Goal: Task Accomplishment & Management: Manage account settings

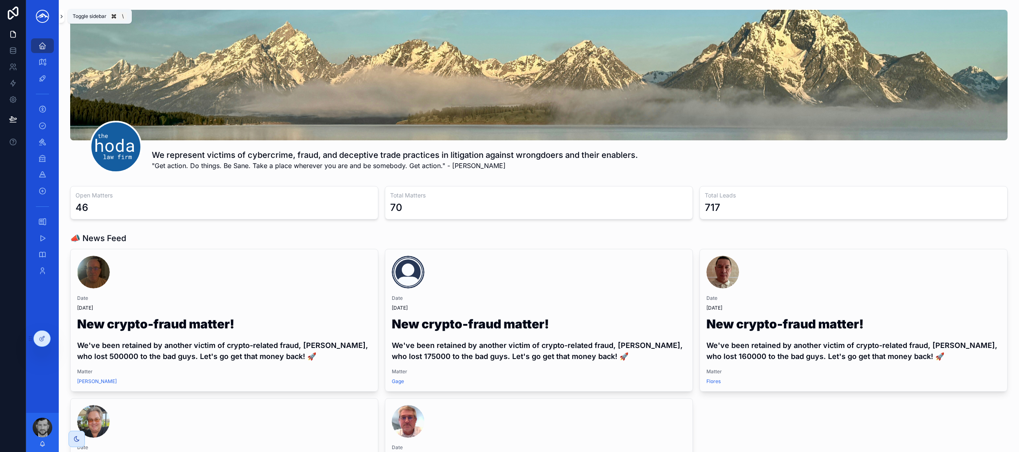
click at [63, 20] on button "scrollable content" at bounding box center [62, 16] width 6 height 13
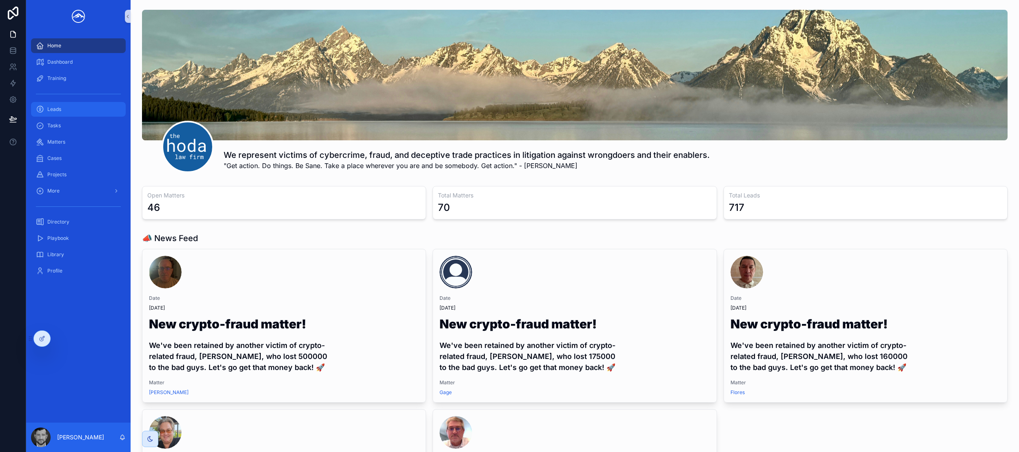
click at [73, 107] on div "Leads" at bounding box center [78, 109] width 85 height 13
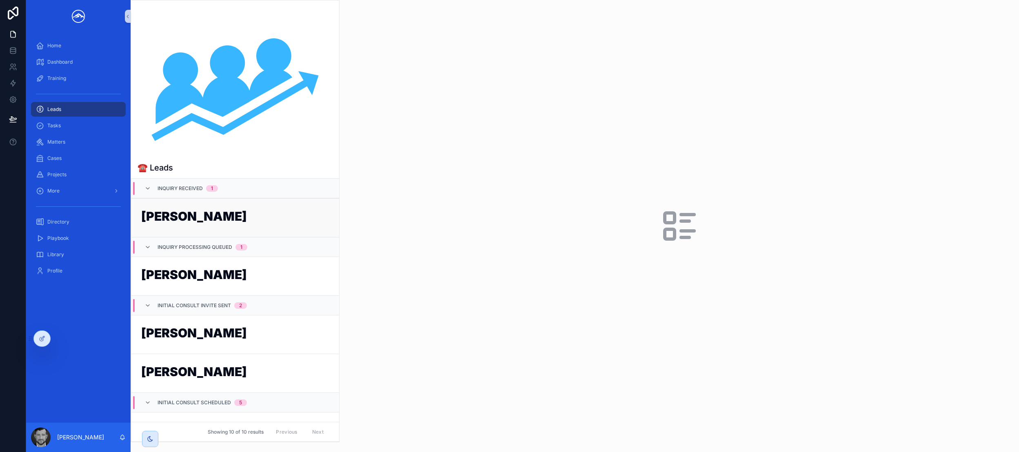
click at [199, 218] on h1 "[PERSON_NAME]" at bounding box center [235, 218] width 188 height 16
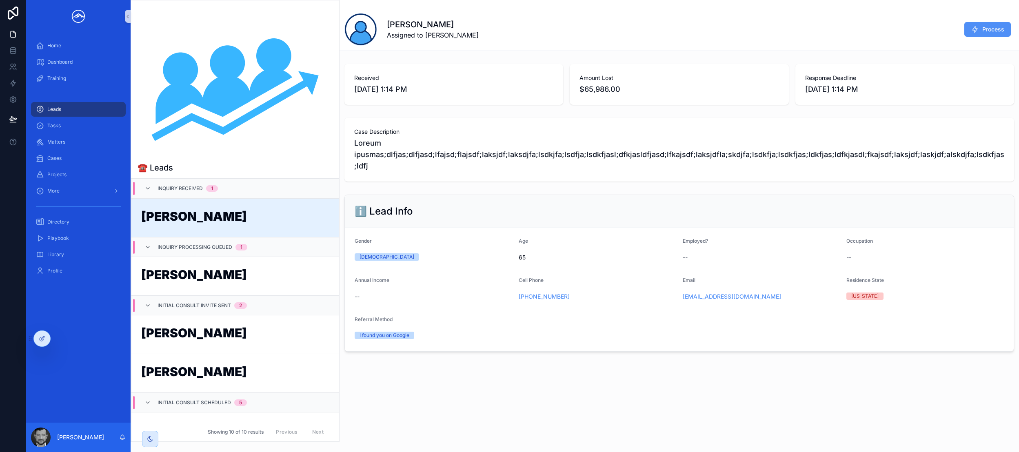
click at [992, 30] on span "Process" at bounding box center [994, 29] width 22 height 8
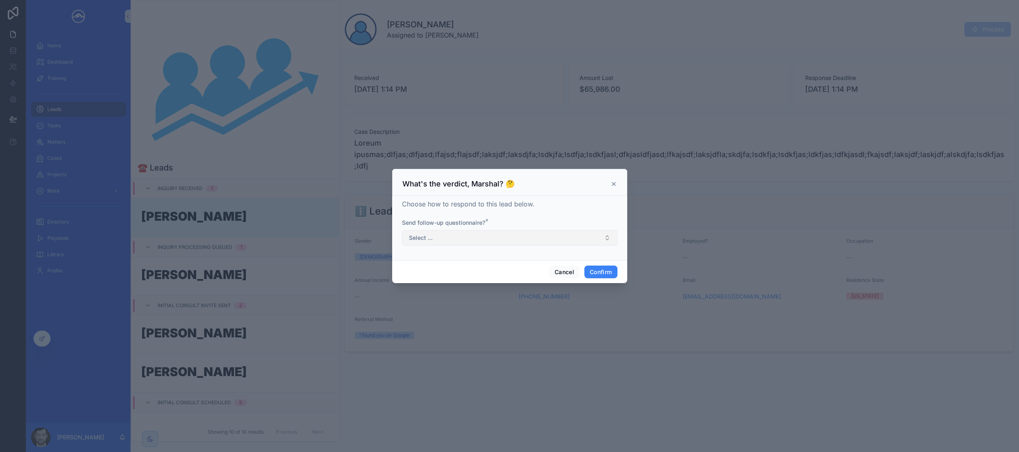
click at [507, 237] on button "Select ..." at bounding box center [510, 238] width 216 height 16
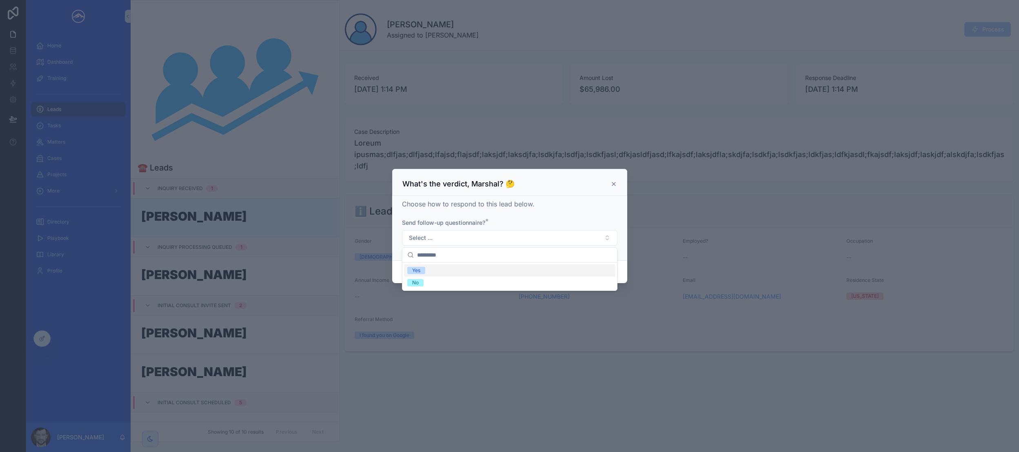
click at [493, 267] on div "Yes" at bounding box center [509, 271] width 211 height 12
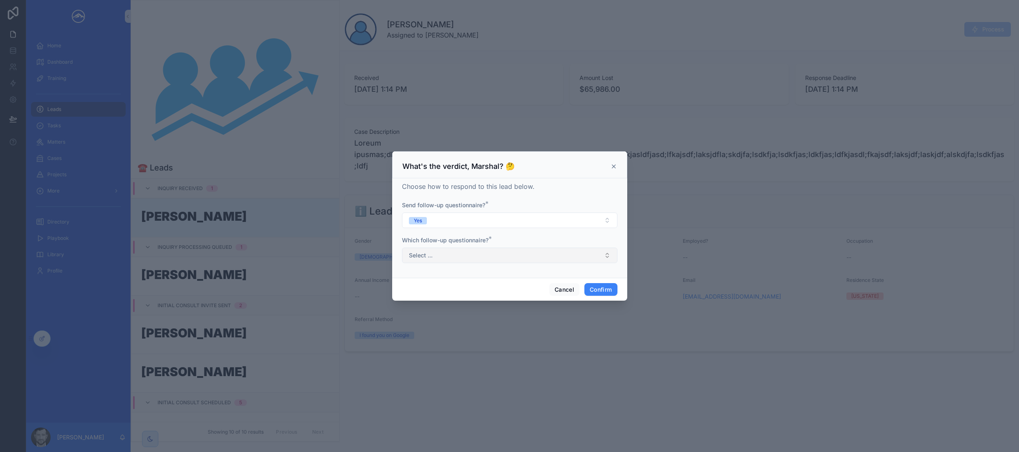
click at [496, 259] on button "Select ..." at bounding box center [510, 256] width 216 height 16
click at [498, 287] on div "Crypto scam" at bounding box center [509, 288] width 211 height 12
click at [606, 289] on button "Confirm" at bounding box center [601, 289] width 33 height 13
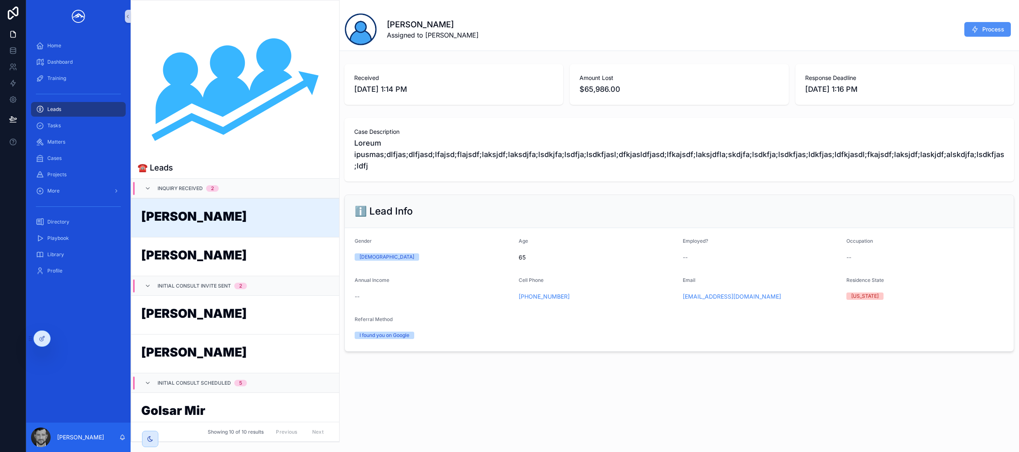
click at [983, 32] on span "Process" at bounding box center [994, 29] width 22 height 8
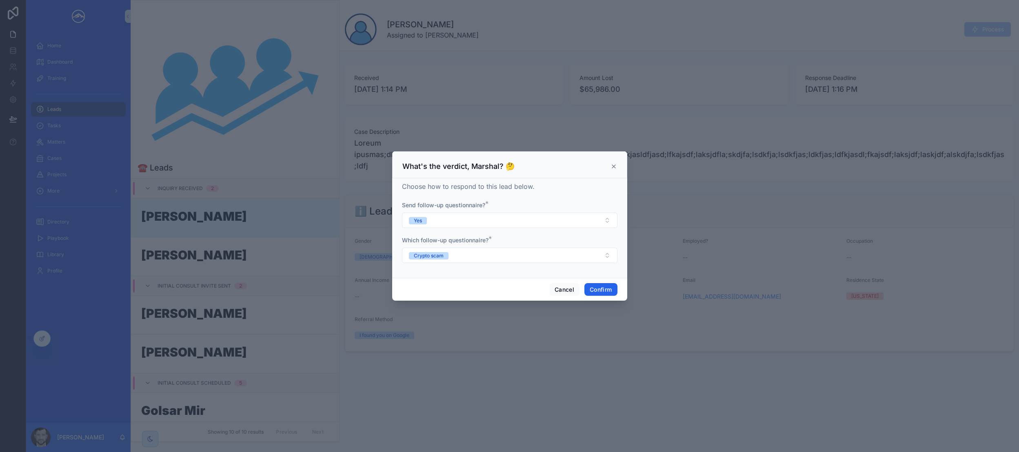
click at [605, 287] on button "Confirm" at bounding box center [601, 289] width 33 height 13
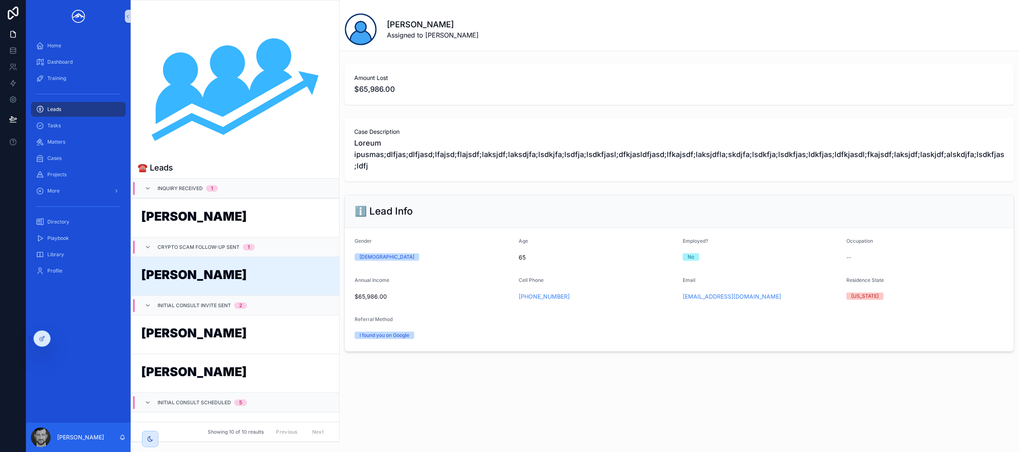
click at [199, 274] on h1 "[PERSON_NAME]" at bounding box center [235, 277] width 188 height 16
click at [200, 274] on h1 "[PERSON_NAME]" at bounding box center [235, 277] width 188 height 16
click at [46, 341] on div at bounding box center [42, 339] width 16 height 16
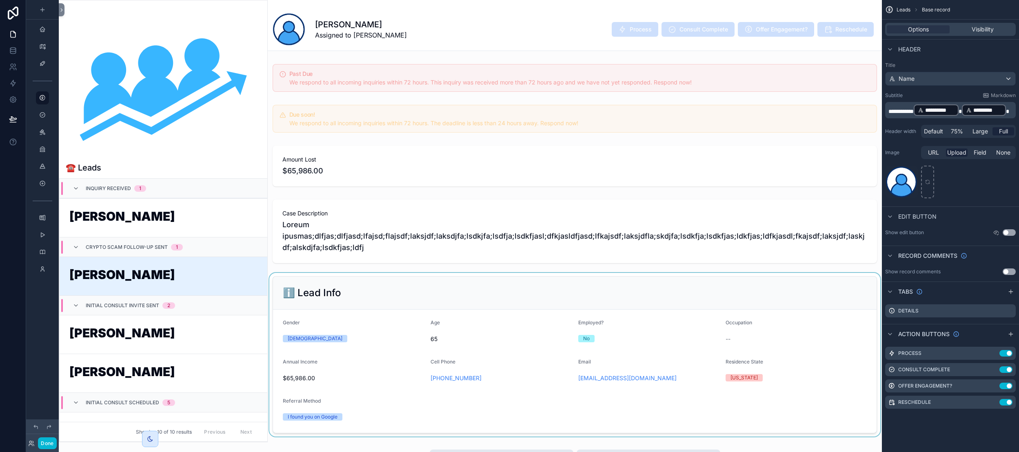
scroll to position [78, 0]
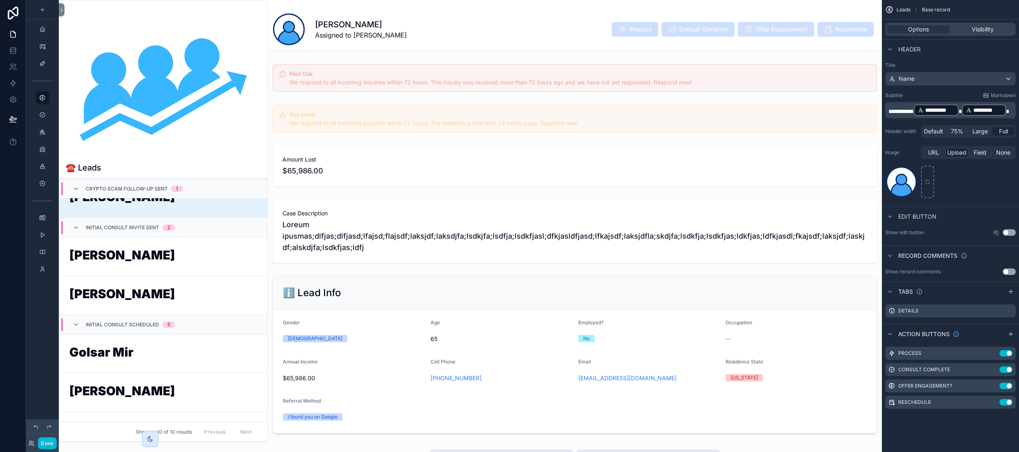
click at [250, 293] on div "scrollable content" at bounding box center [163, 221] width 208 height 442
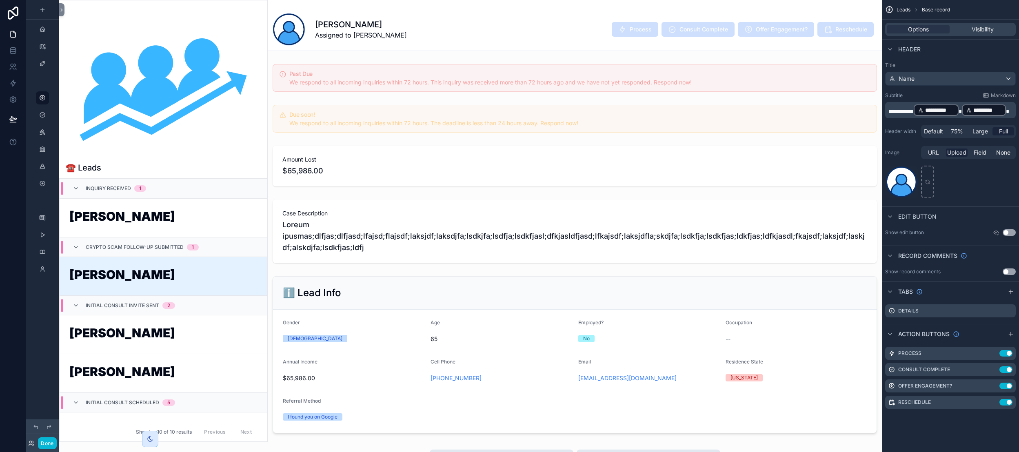
click at [198, 282] on h1 "[PERSON_NAME]" at bounding box center [163, 277] width 188 height 16
click at [45, 443] on button "Done" at bounding box center [47, 444] width 18 height 12
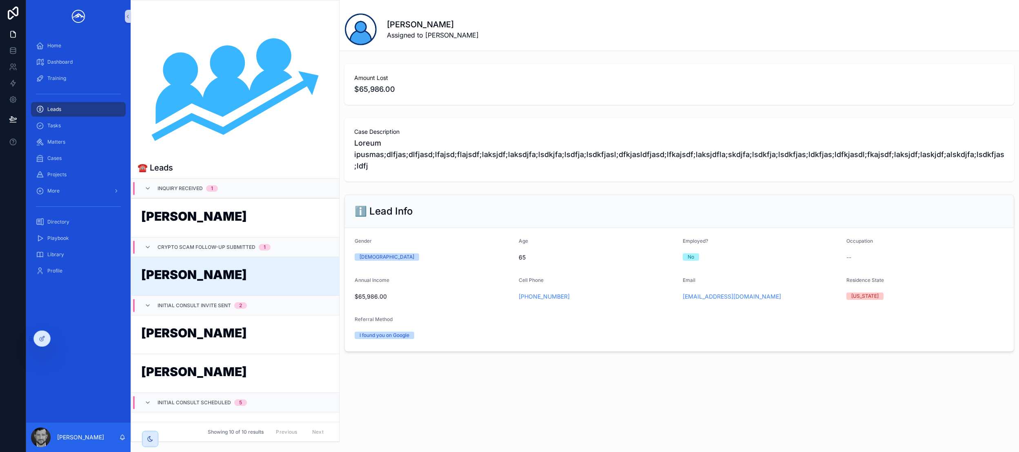
click at [214, 280] on h1 "[PERSON_NAME]" at bounding box center [235, 277] width 188 height 16
click at [47, 341] on div at bounding box center [42, 339] width 16 height 16
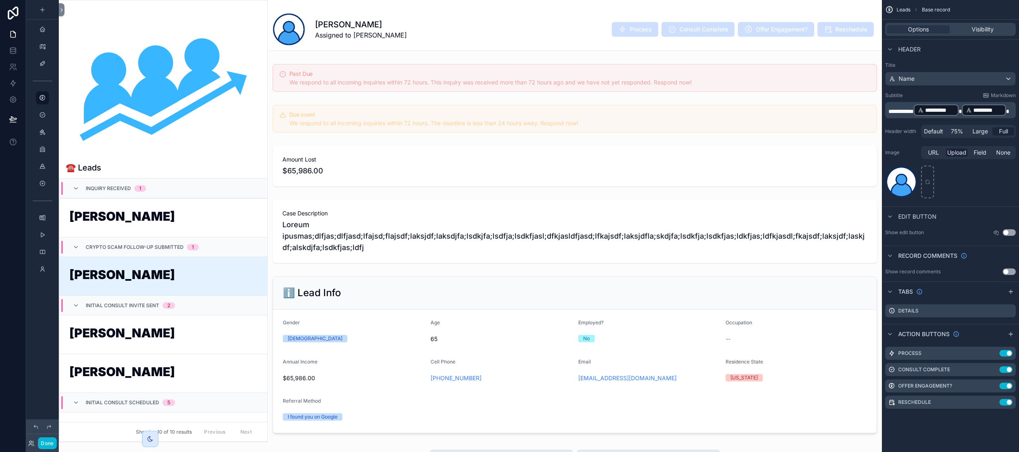
scroll to position [78, 0]
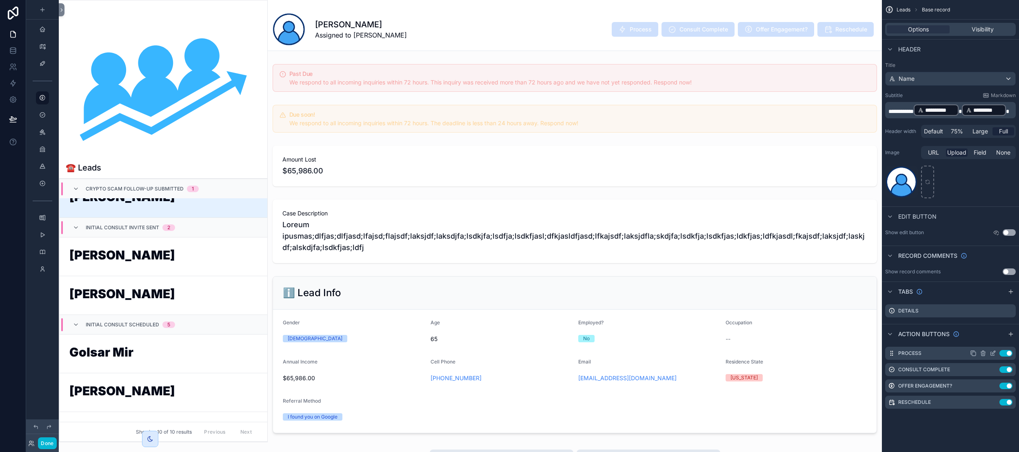
click at [991, 354] on icon "scrollable content" at bounding box center [993, 353] width 7 height 7
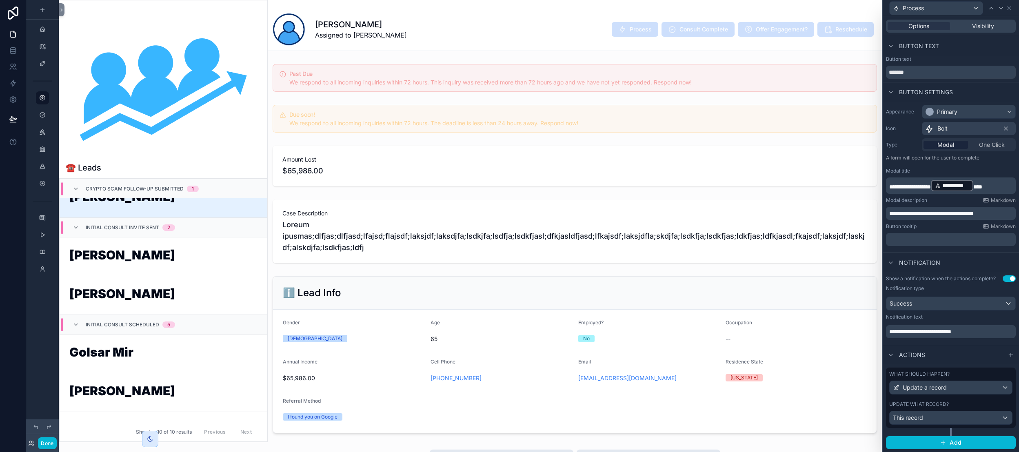
scroll to position [0, 0]
click at [988, 31] on div "Options Visibility" at bounding box center [951, 26] width 130 height 13
click at [982, 28] on span "Visibility" at bounding box center [983, 26] width 22 height 8
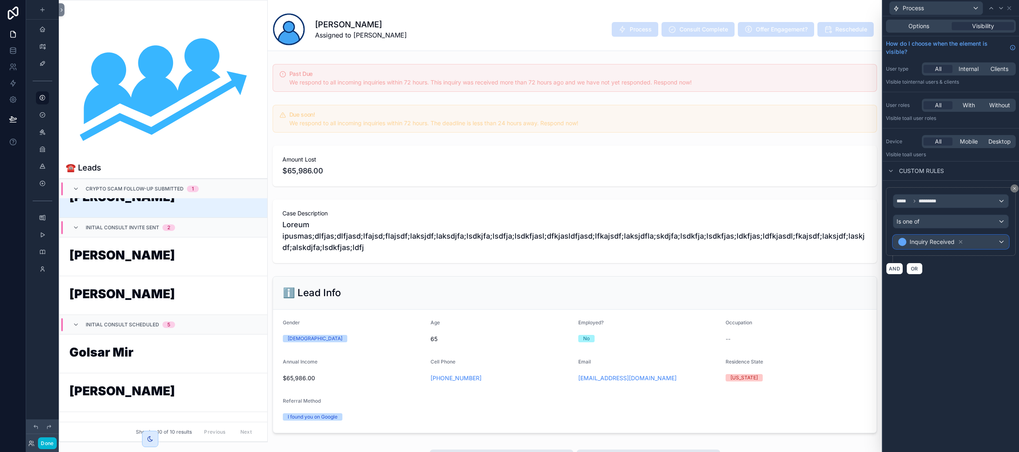
click at [979, 244] on div "Inquiry Received" at bounding box center [951, 242] width 115 height 13
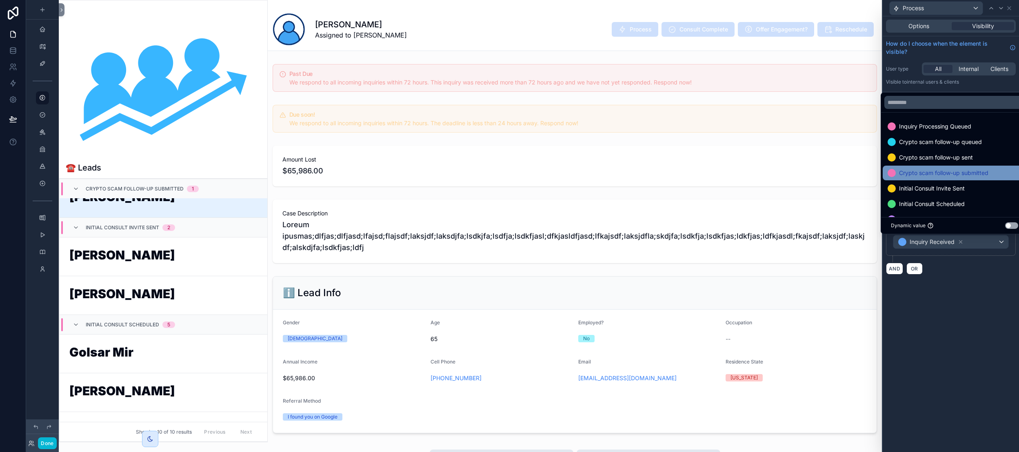
click at [967, 176] on span "Crypto scam follow-up submitted" at bounding box center [943, 173] width 89 height 10
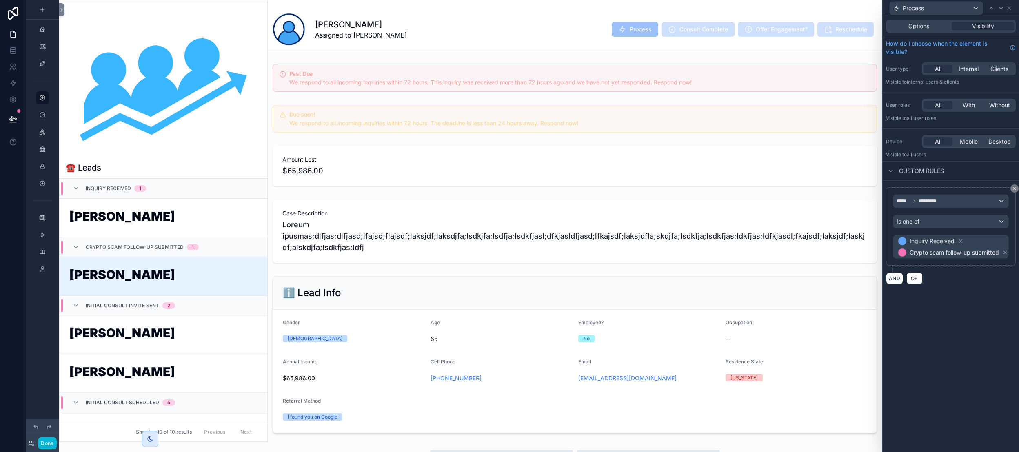
scroll to position [78, 0]
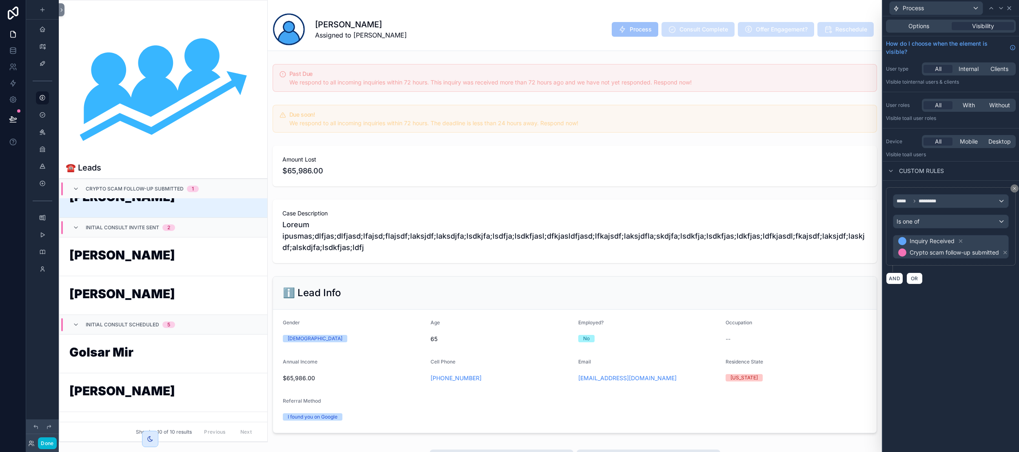
click at [1012, 9] on icon at bounding box center [1009, 8] width 7 height 7
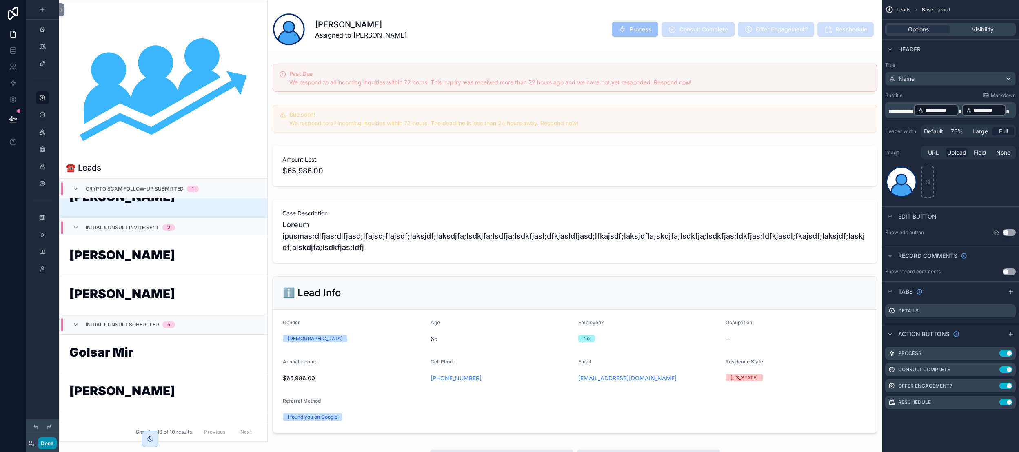
click at [46, 443] on button "Done" at bounding box center [47, 444] width 18 height 12
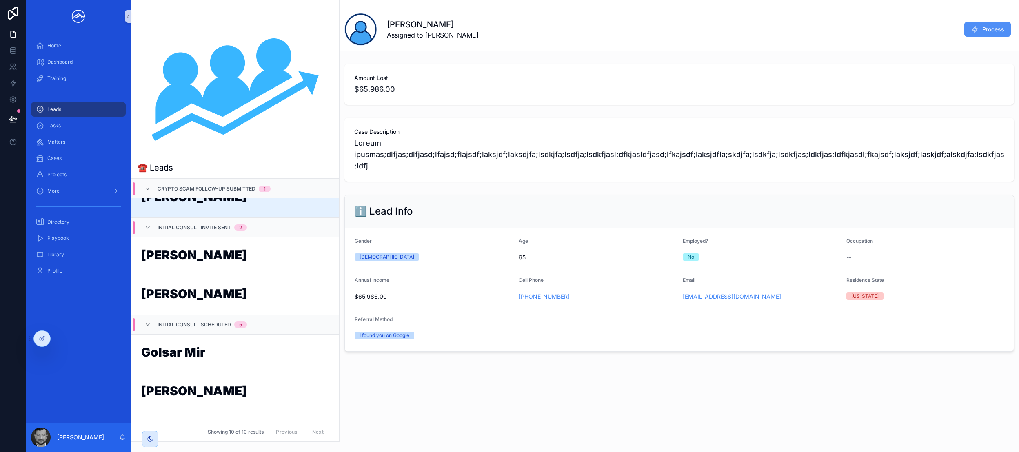
click at [1006, 25] on button "Process" at bounding box center [988, 29] width 47 height 15
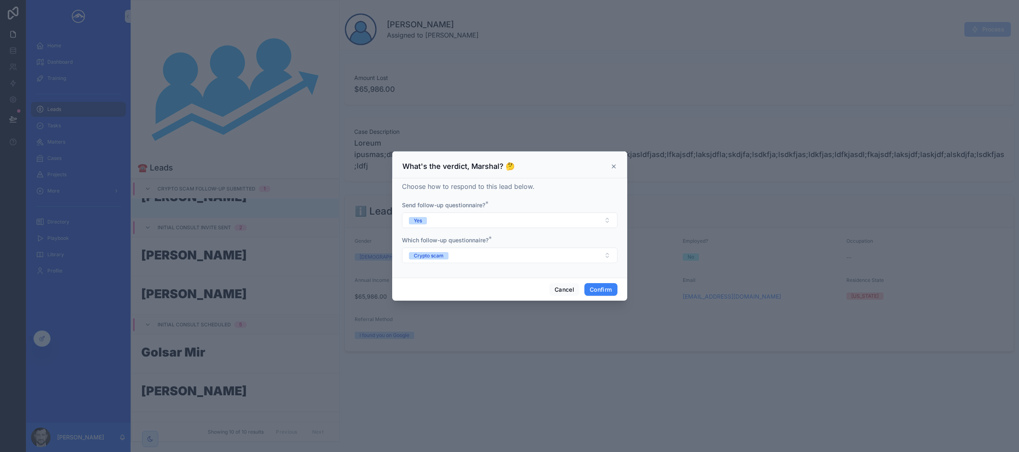
click at [614, 169] on icon at bounding box center [614, 166] width 7 height 7
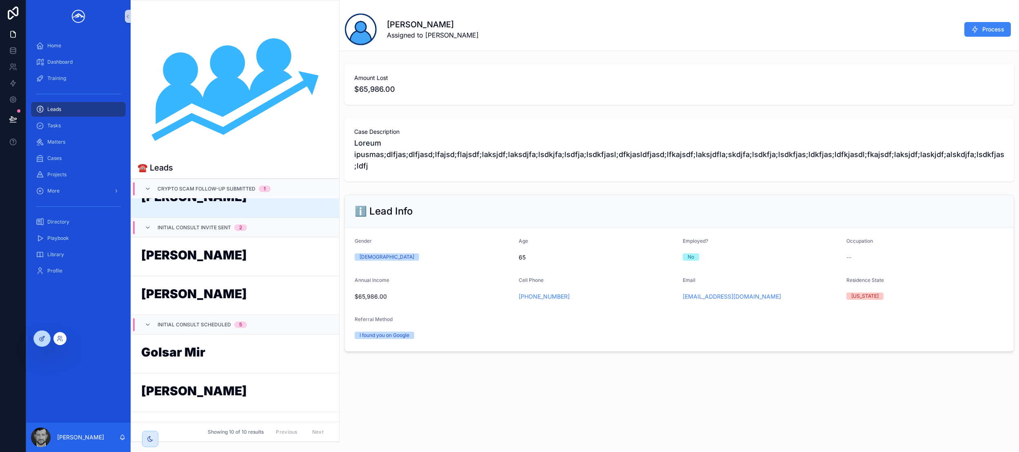
click at [45, 340] on icon at bounding box center [42, 339] width 7 height 7
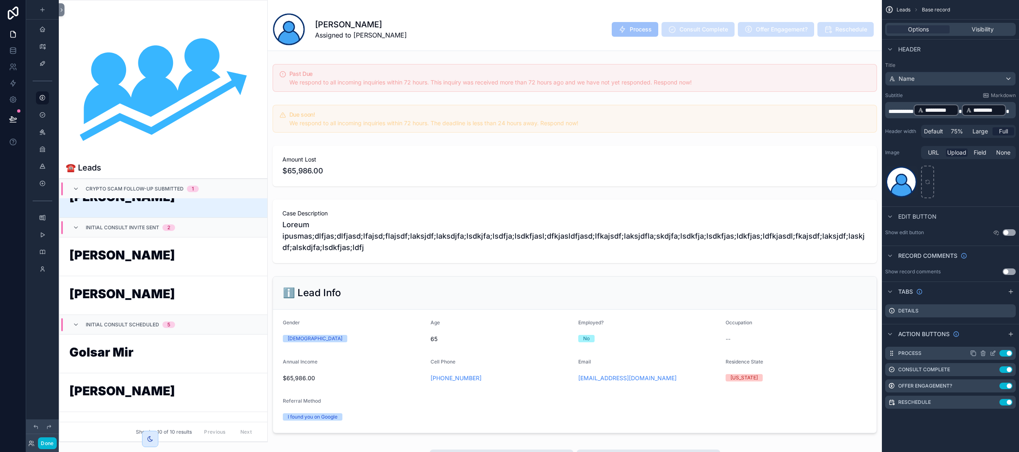
click at [993, 354] on icon "scrollable content" at bounding box center [993, 352] width 3 height 3
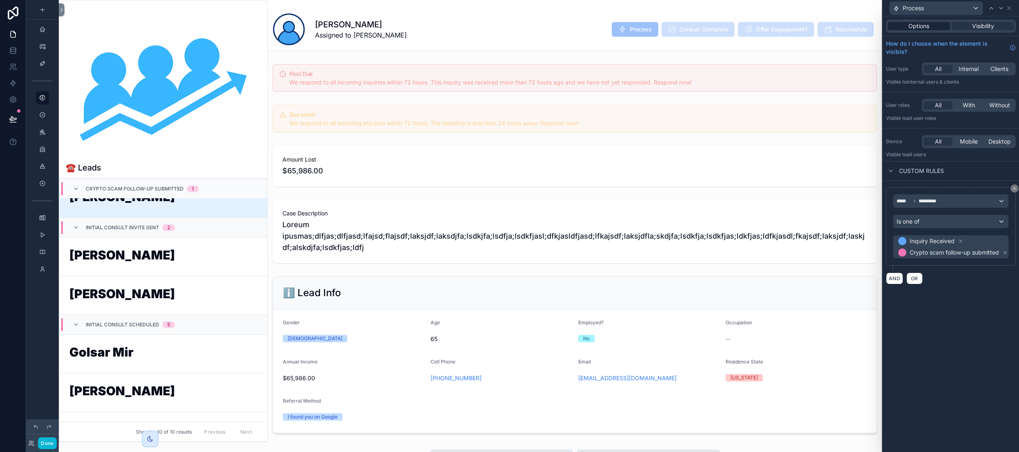
click at [930, 25] on div "Options" at bounding box center [919, 26] width 62 height 8
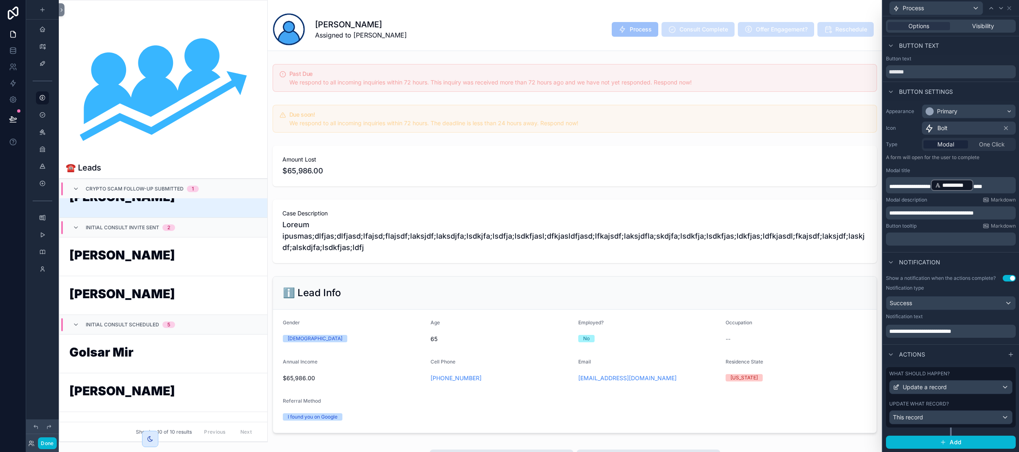
scroll to position [0, 0]
click at [977, 375] on div "What should happen?" at bounding box center [951, 374] width 123 height 7
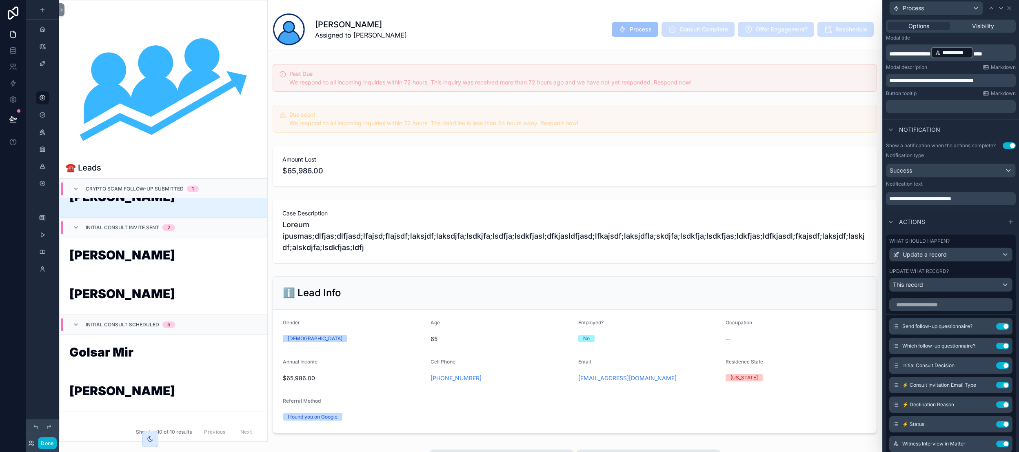
scroll to position [175, 0]
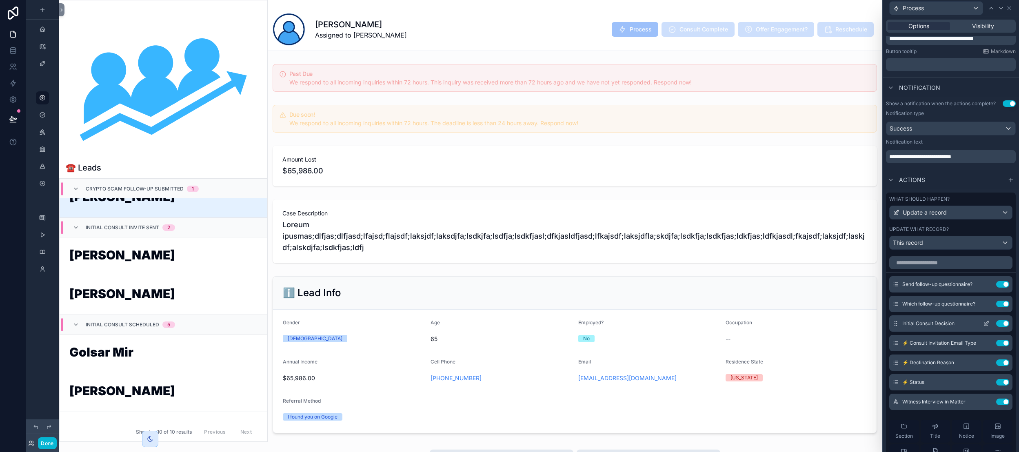
click at [983, 323] on icon at bounding box center [986, 323] width 7 height 7
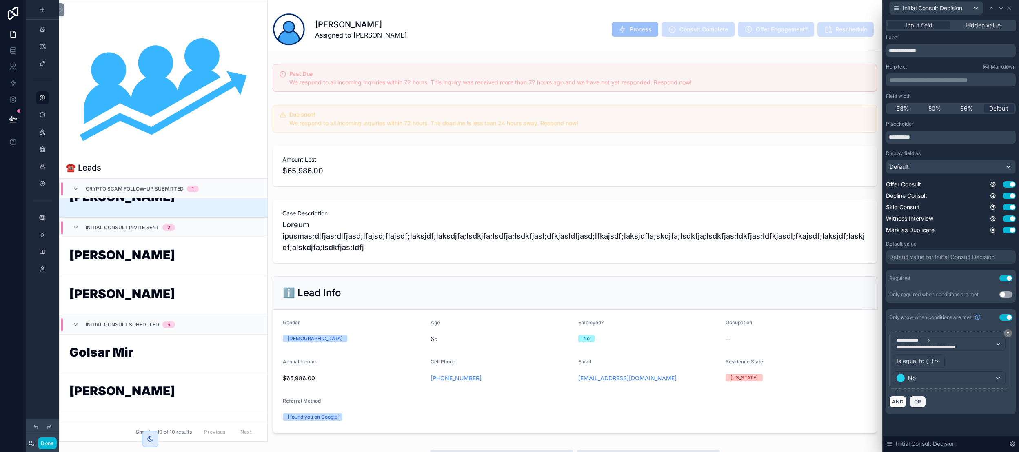
click at [920, 399] on span "OR" at bounding box center [918, 402] width 11 height 6
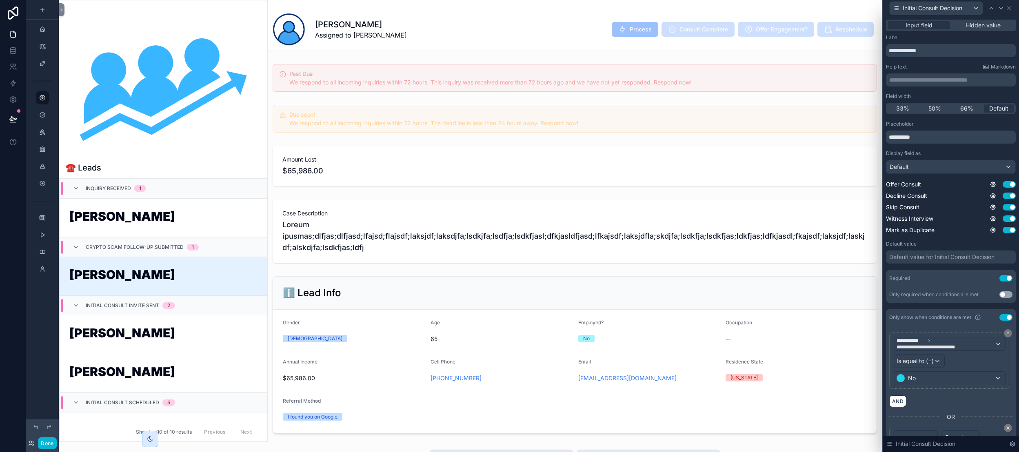
scroll to position [57, 0]
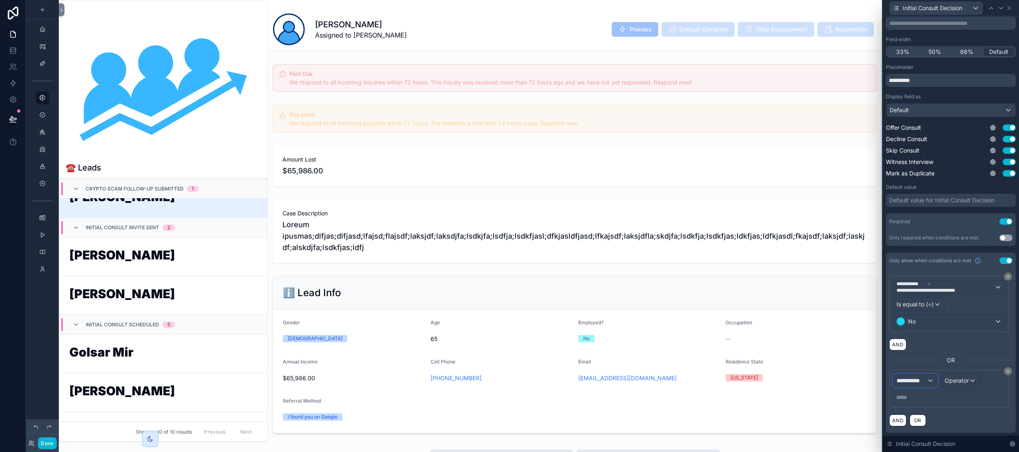
click at [922, 379] on span "**********" at bounding box center [912, 381] width 30 height 8
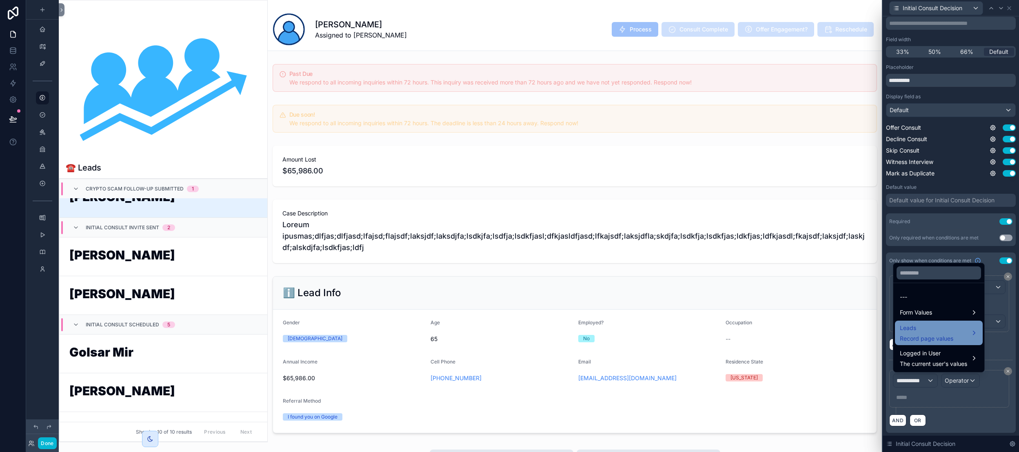
click at [927, 327] on span "Leads" at bounding box center [926, 328] width 53 height 10
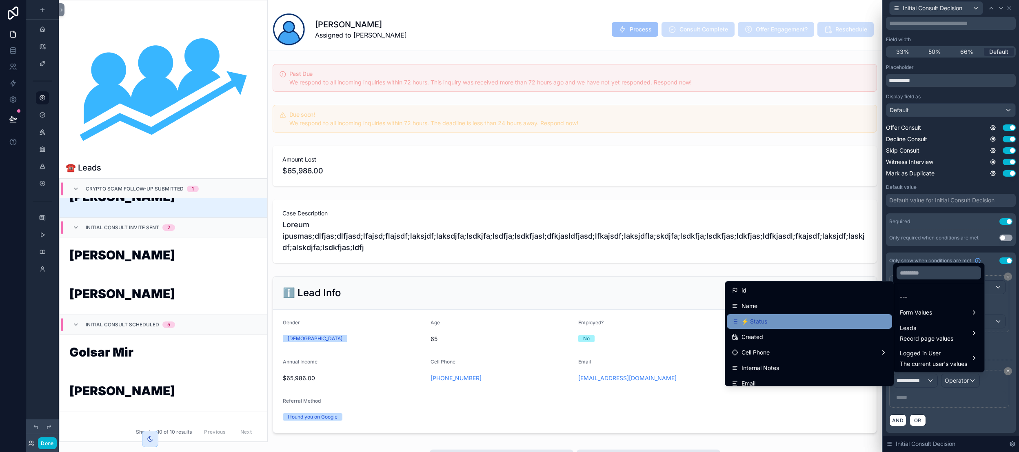
click at [831, 317] on div "⚡️ Status" at bounding box center [810, 322] width 156 height 10
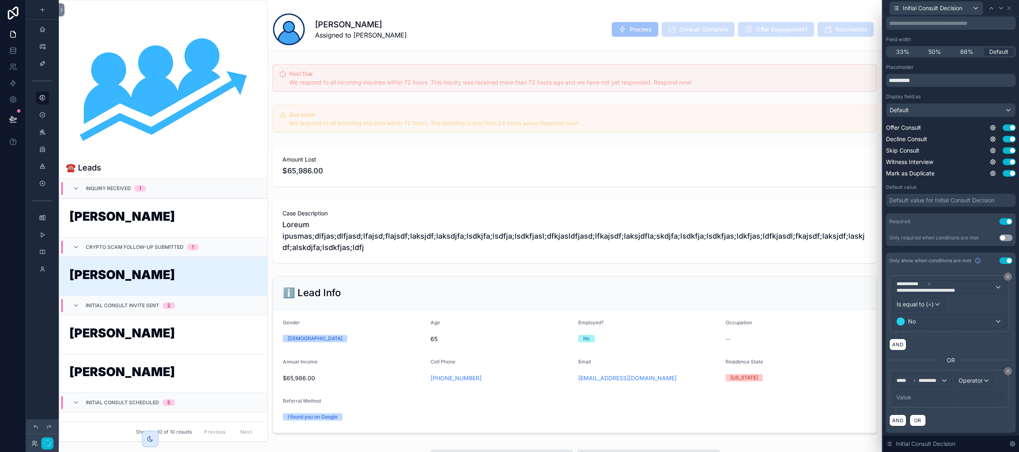
scroll to position [78, 0]
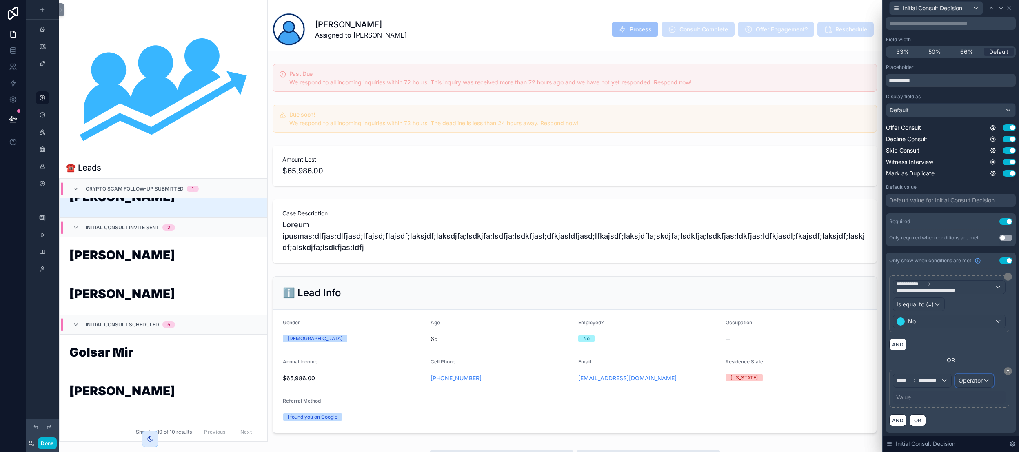
click at [976, 382] on span "Operator" at bounding box center [971, 380] width 24 height 7
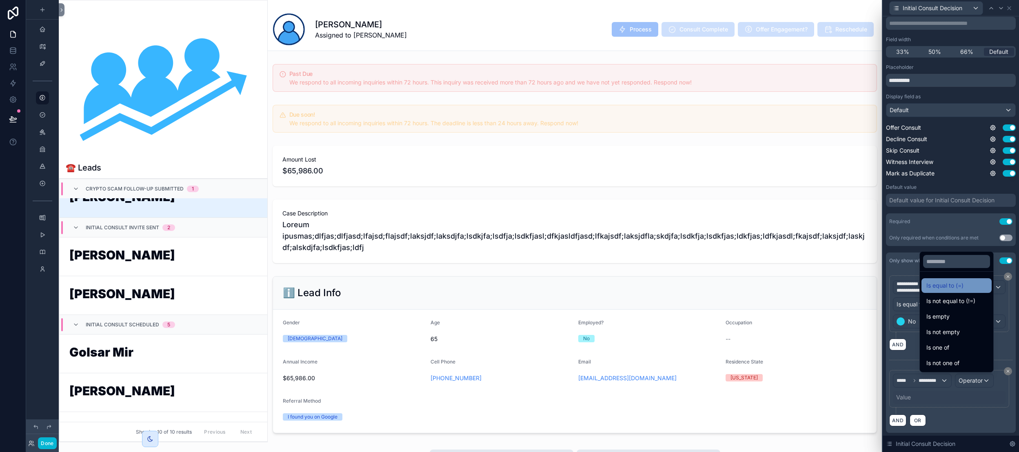
click at [954, 285] on div "Is equal to (=)" at bounding box center [957, 286] width 60 height 10
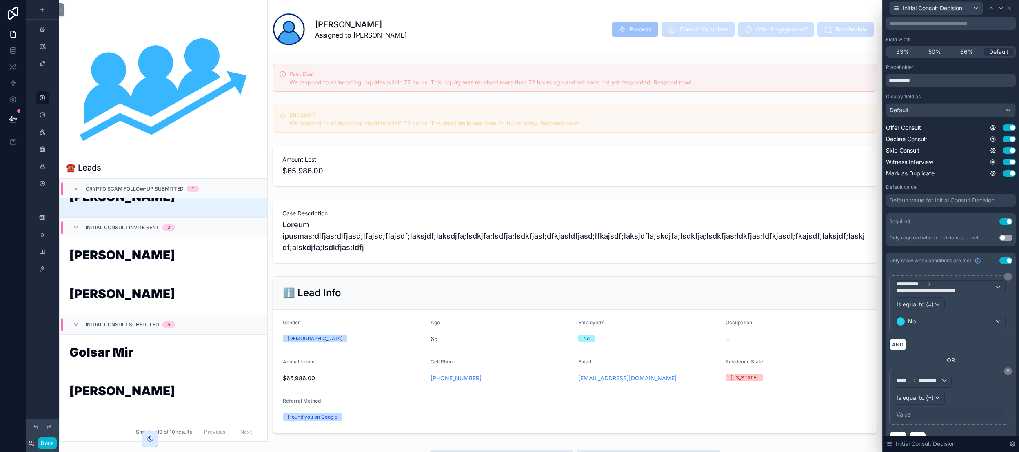
click at [906, 413] on div "Value" at bounding box center [903, 415] width 15 height 8
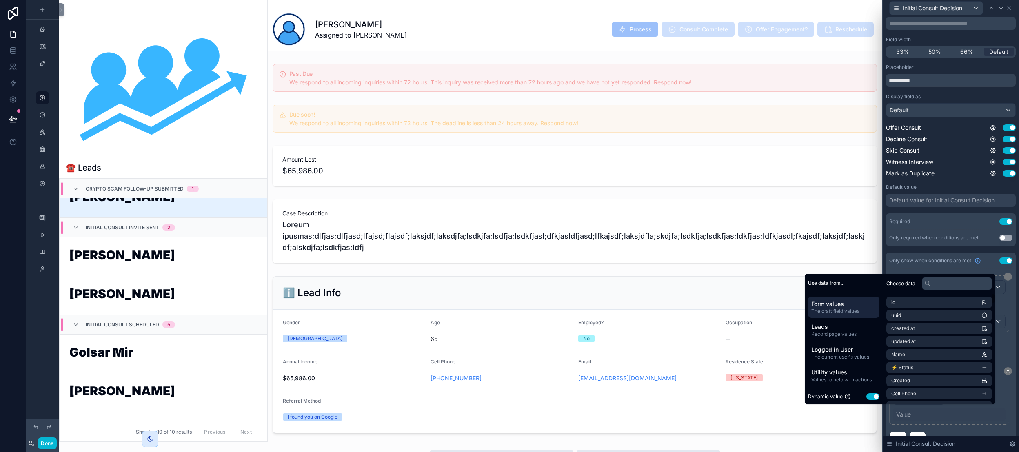
click at [867, 397] on button "Use setting" at bounding box center [873, 397] width 13 height 7
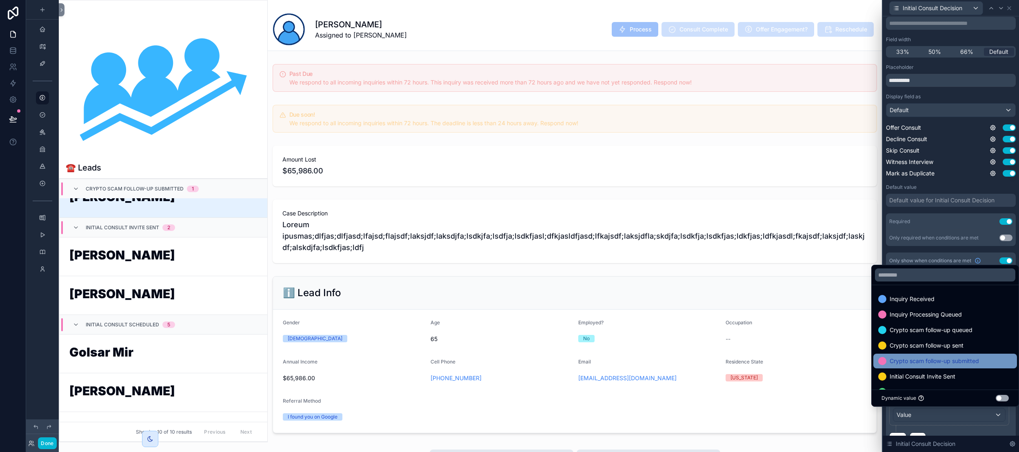
click at [948, 360] on span "Crypto scam follow-up submitted" at bounding box center [934, 361] width 89 height 10
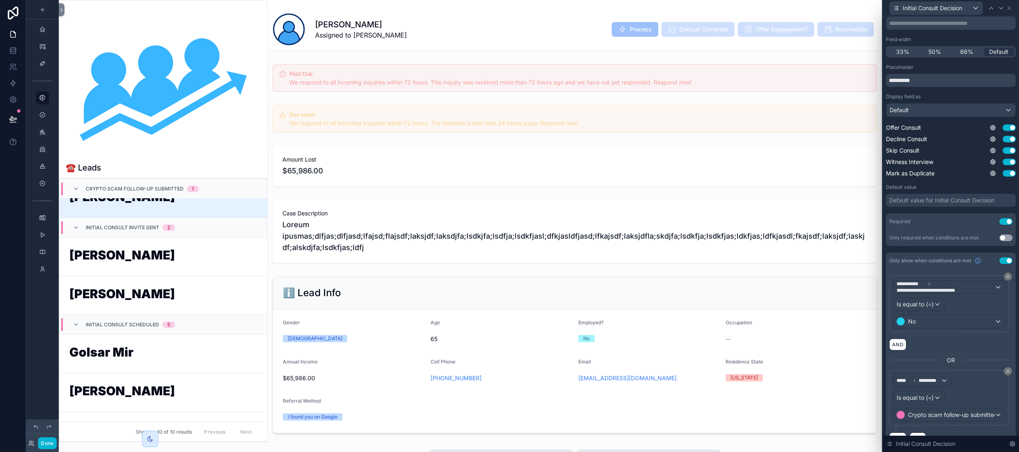
click at [990, 429] on div "***** ********* Is equal to (=) Crypto scam follow-up submitted" at bounding box center [951, 401] width 123 height 62
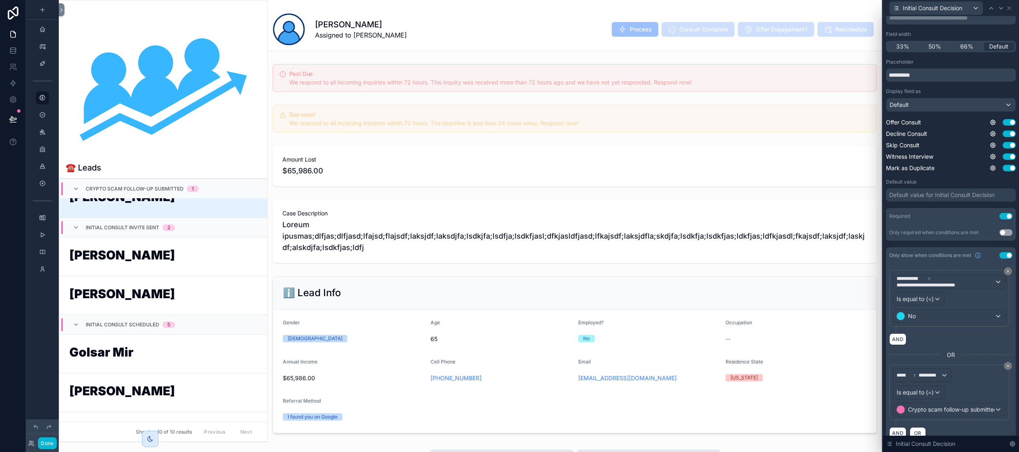
scroll to position [0, 0]
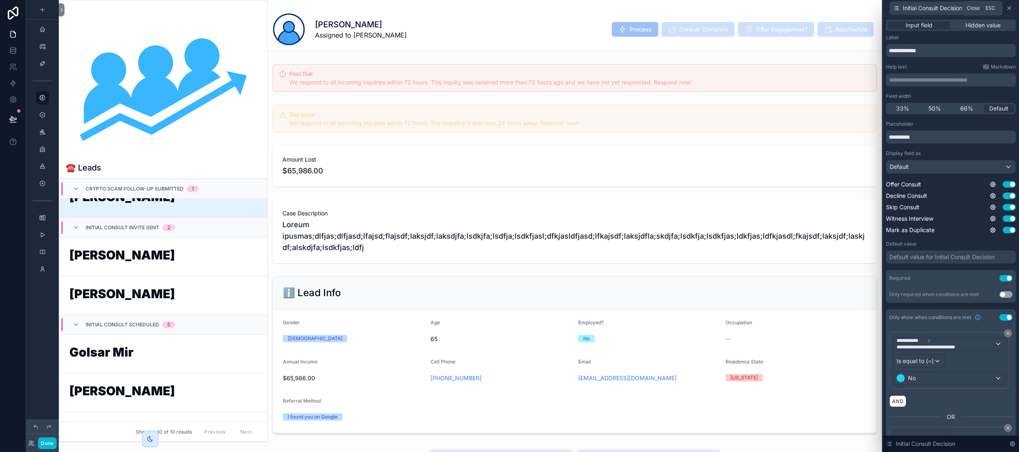
click at [1008, 9] on icon at bounding box center [1009, 8] width 7 height 7
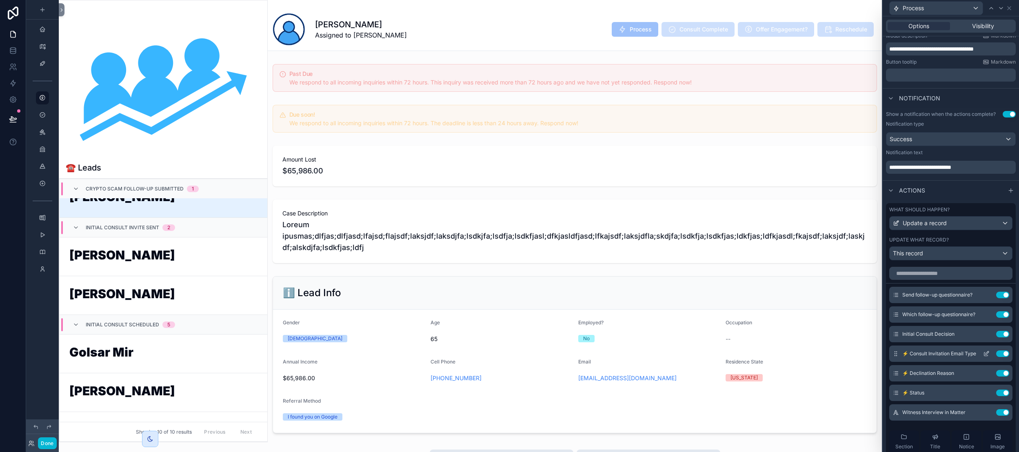
scroll to position [10, 0]
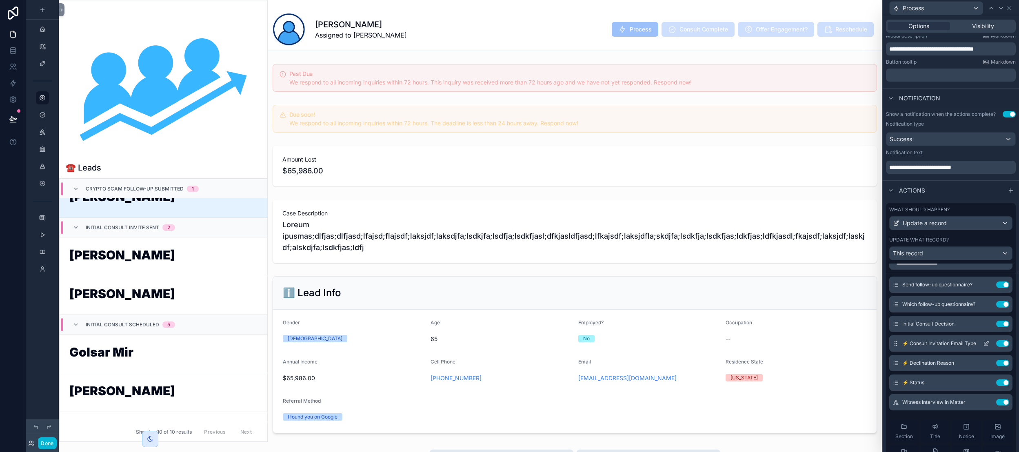
click at [986, 343] on icon at bounding box center [987, 342] width 3 height 3
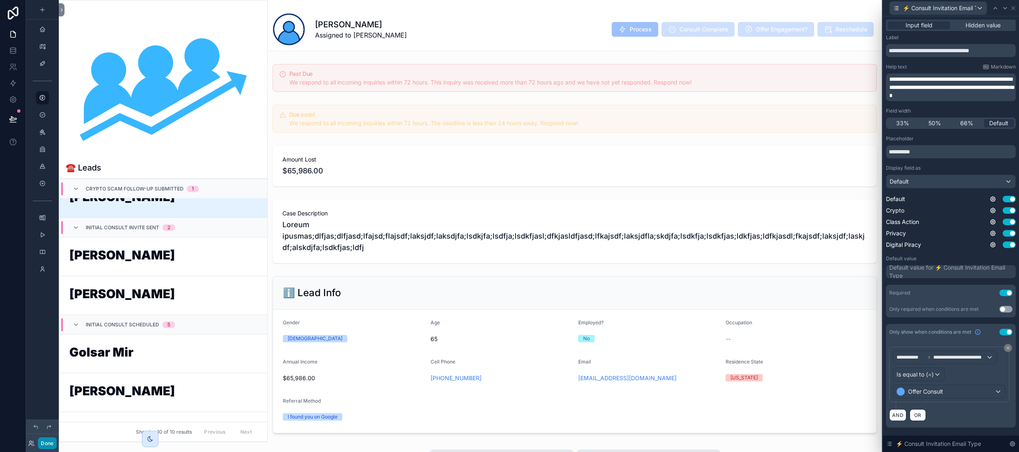
click at [53, 443] on button "Done" at bounding box center [47, 444] width 18 height 12
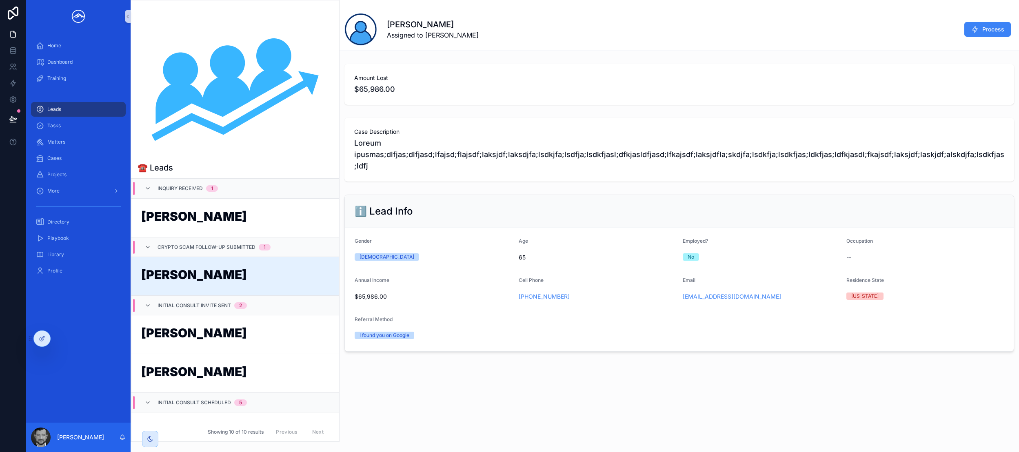
scroll to position [78, 0]
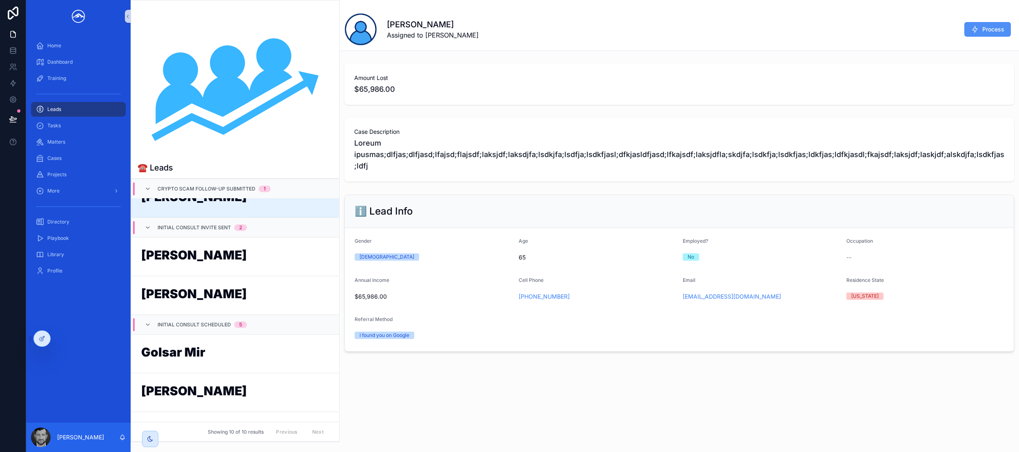
click at [992, 31] on span "Process" at bounding box center [994, 29] width 22 height 8
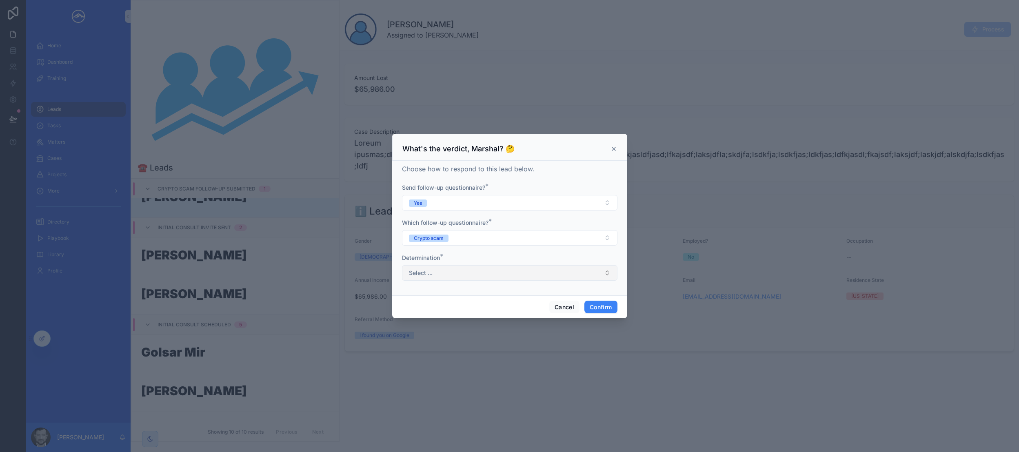
click at [528, 270] on button "Select ..." at bounding box center [510, 273] width 216 height 16
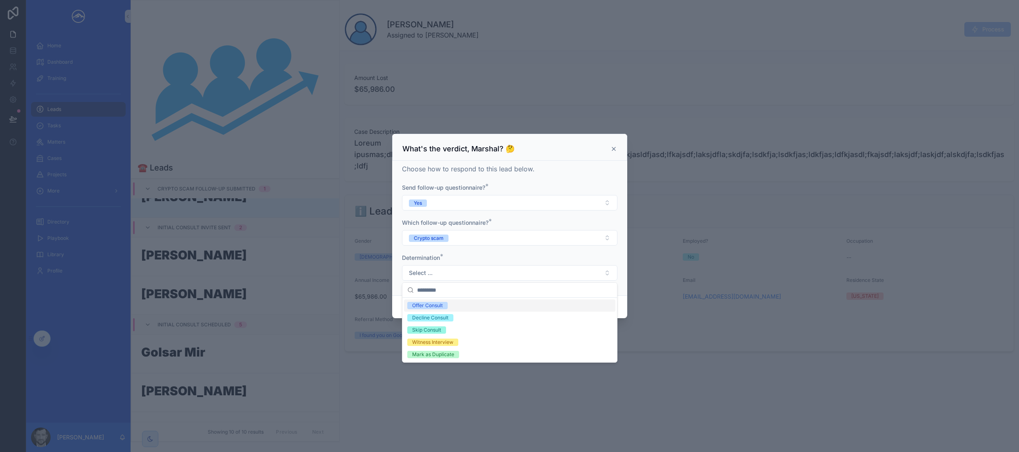
click at [521, 307] on div "Offer Consult" at bounding box center [509, 306] width 211 height 12
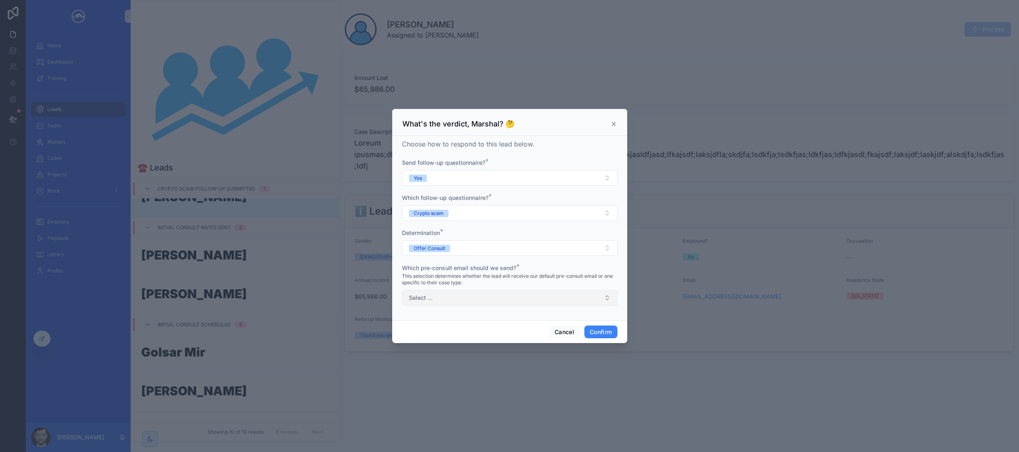
click at [580, 299] on button "Select ..." at bounding box center [510, 298] width 216 height 16
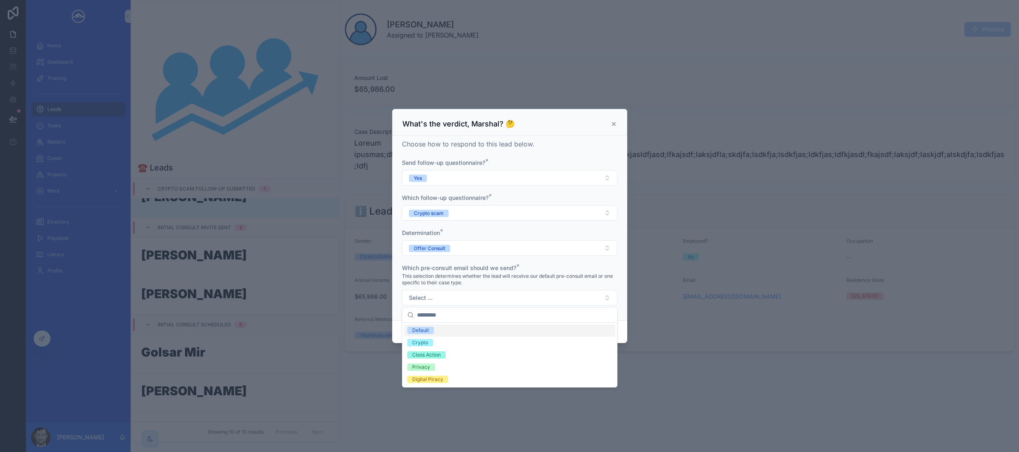
click at [530, 336] on div "Default" at bounding box center [509, 331] width 211 height 12
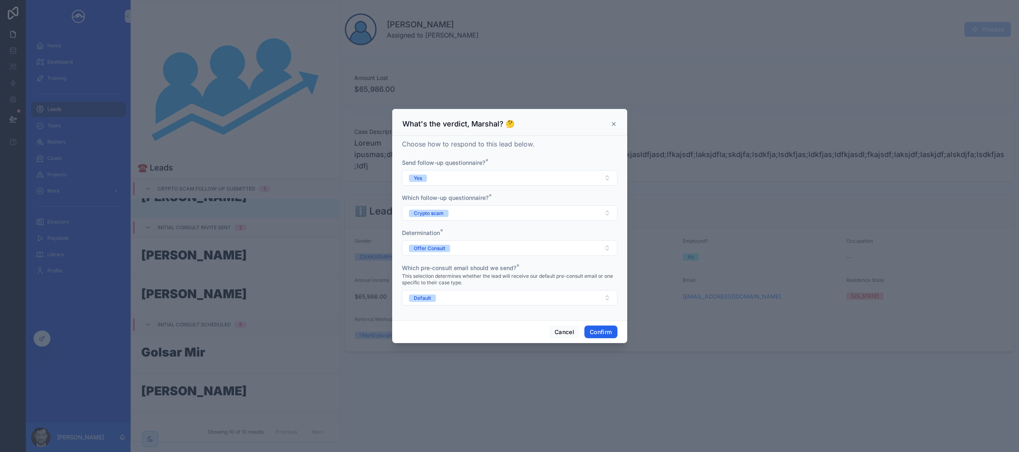
click at [600, 330] on button "Confirm" at bounding box center [601, 332] width 33 height 13
